Goal: Task Accomplishment & Management: Book appointment/travel/reservation

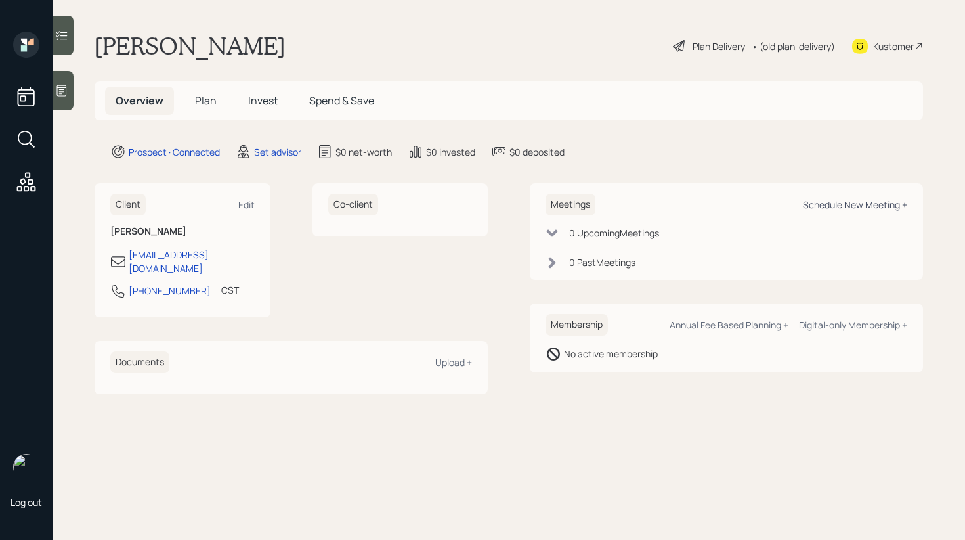
click at [843, 203] on div "Schedule New Meeting +" at bounding box center [855, 204] width 104 height 12
select select "round-[PERSON_NAME]"
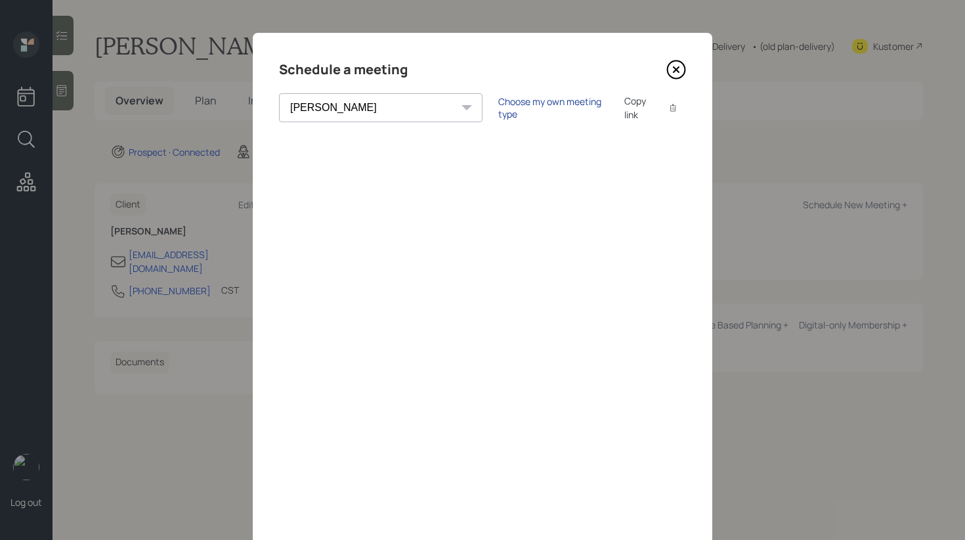
click at [498, 109] on div "Choose my own meeting type" at bounding box center [553, 107] width 110 height 25
click at [675, 70] on icon at bounding box center [675, 69] width 5 height 5
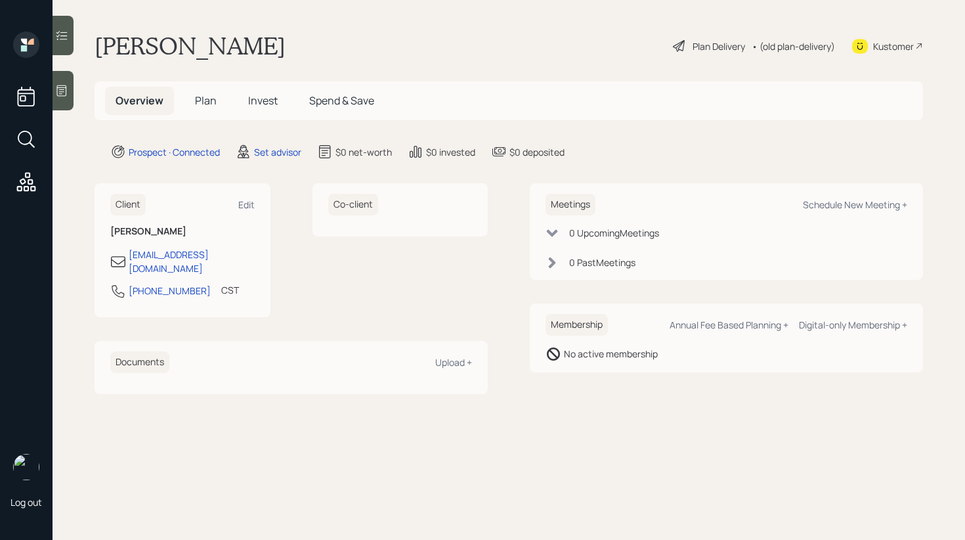
click at [55, 100] on div at bounding box center [63, 90] width 21 height 39
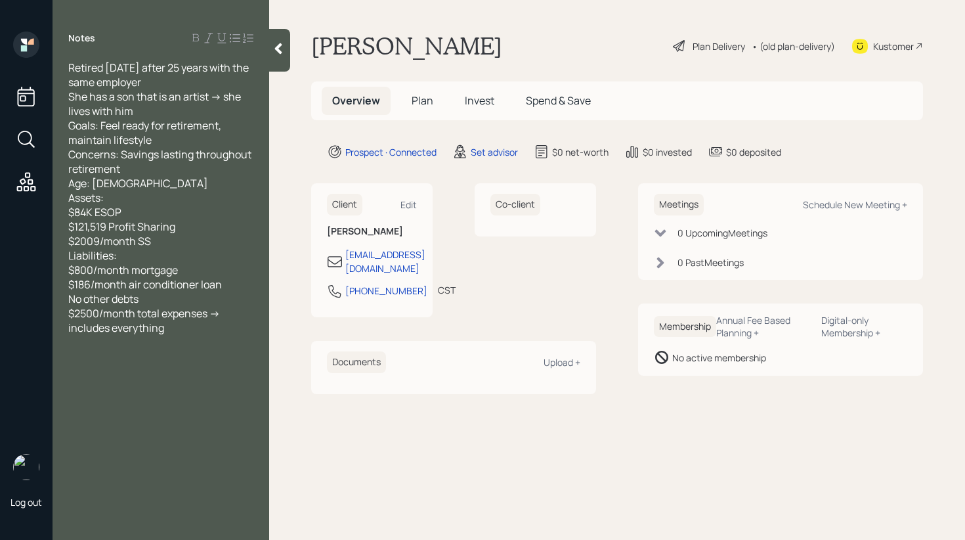
click at [278, 51] on icon at bounding box center [278, 48] width 7 height 11
